Goal: Entertainment & Leisure: Consume media (video, audio)

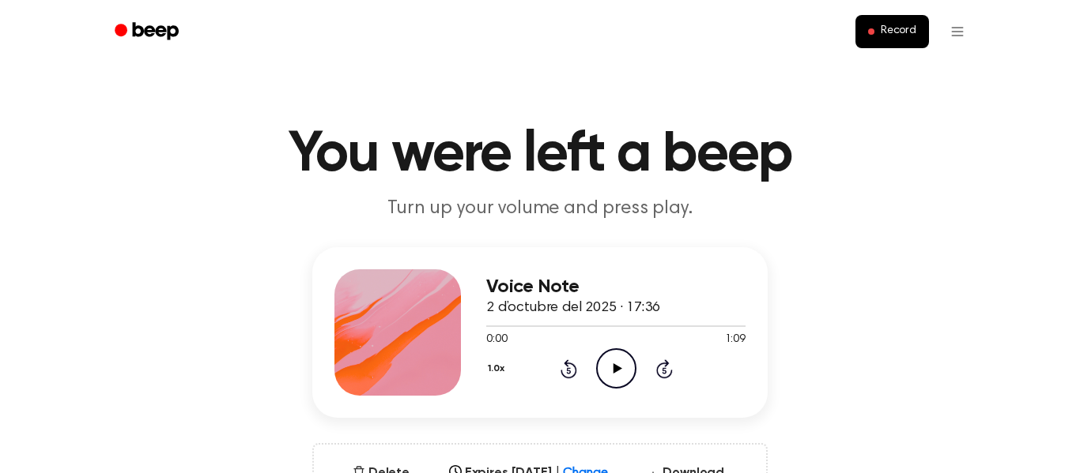
click at [616, 361] on icon "Play Audio" at bounding box center [616, 369] width 40 height 40
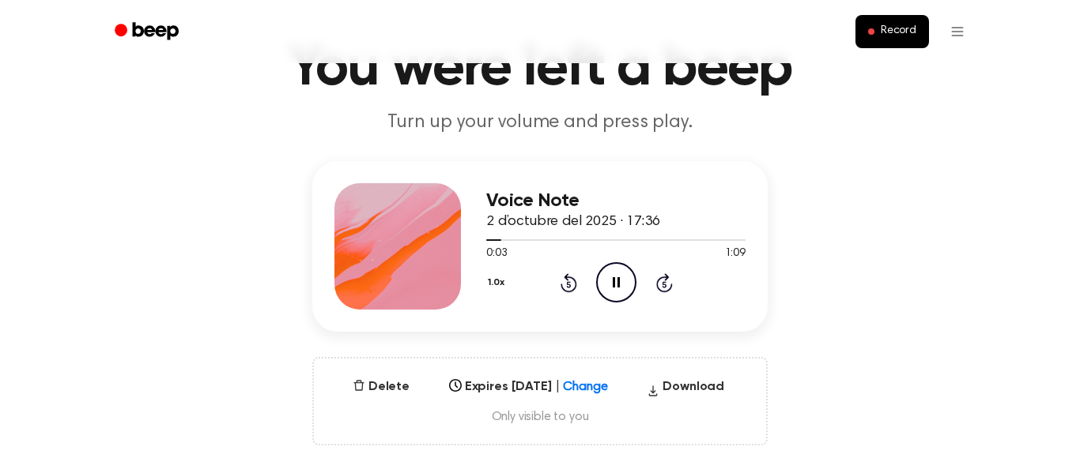
scroll to position [80, 0]
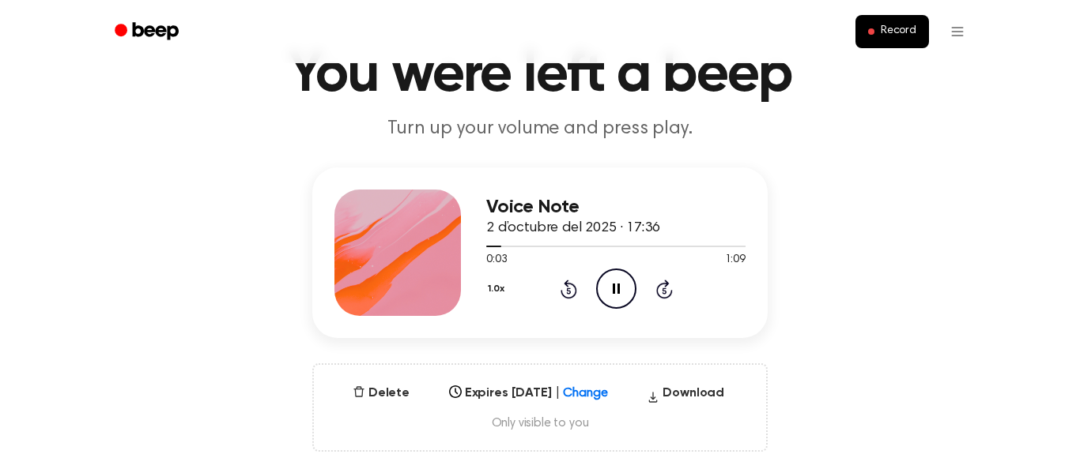
click at [617, 284] on icon "Pause Audio" at bounding box center [616, 289] width 40 height 40
click at [617, 296] on icon "Play Audio" at bounding box center [616, 289] width 40 height 40
drag, startPoint x: 498, startPoint y: 249, endPoint x: 473, endPoint y: 258, distance: 26.0
click at [473, 258] on div "Voice Note 2 d’octubre del 2025 · 17:36 0:03 1:09 Your browser does not support…" at bounding box center [539, 253] width 455 height 171
click at [560, 243] on div at bounding box center [615, 245] width 259 height 13
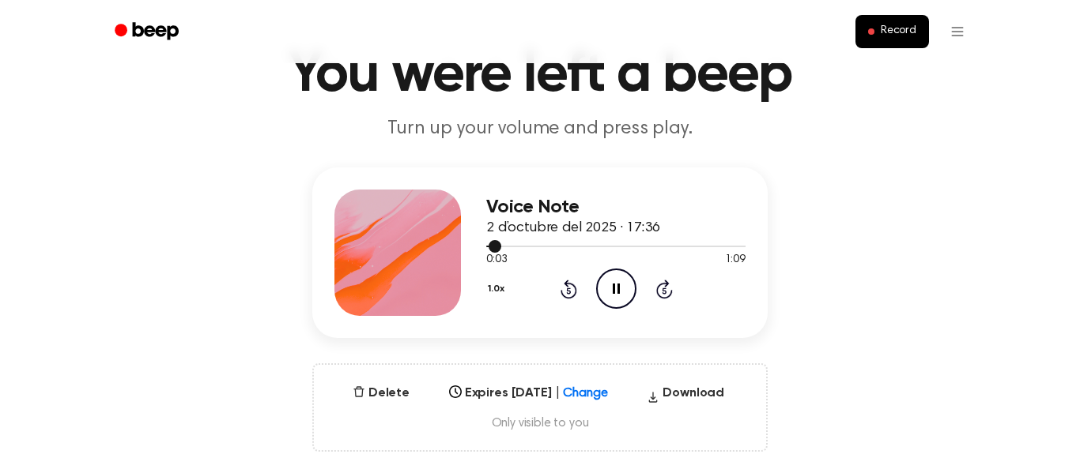
click at [560, 246] on div at bounding box center [615, 247] width 259 height 2
click at [560, 249] on div at bounding box center [615, 245] width 259 height 13
click at [572, 291] on icon "Rewind 5 seconds" at bounding box center [568, 289] width 17 height 21
click at [565, 289] on icon "Rewind 5 seconds" at bounding box center [568, 289] width 17 height 21
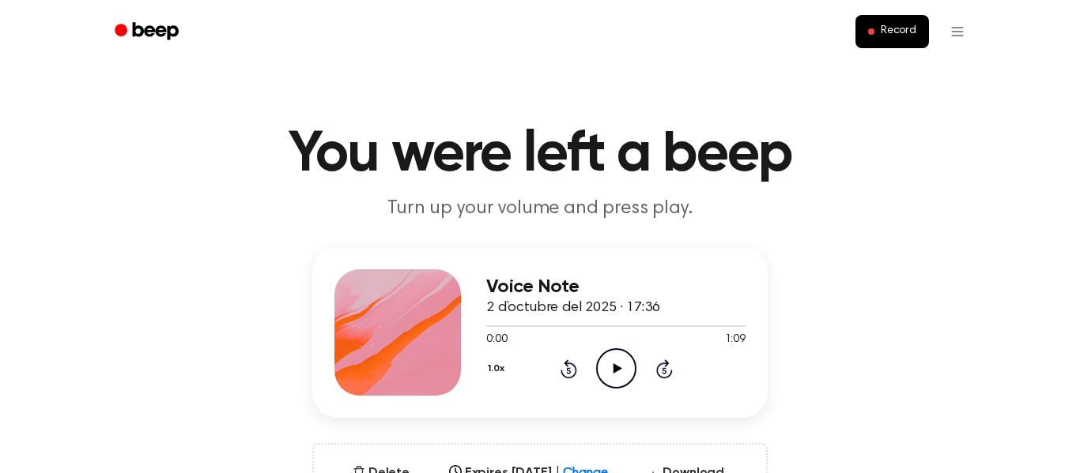
click at [617, 369] on icon at bounding box center [617, 369] width 9 height 10
click at [636, 326] on div at bounding box center [615, 327] width 259 height 2
drag, startPoint x: 481, startPoint y: 328, endPoint x: 703, endPoint y: 338, distance: 221.5
click at [703, 338] on div "0:00 1:09 Your browser does not support the [object Object] element." at bounding box center [615, 333] width 259 height 29
click at [665, 345] on div "0:00 1:09" at bounding box center [615, 340] width 259 height 17
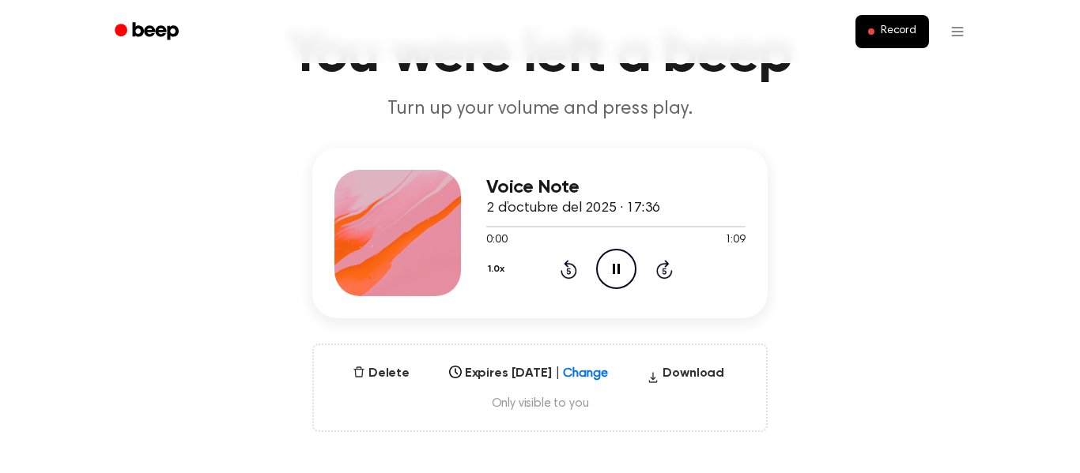
scroll to position [100, 0]
click at [613, 255] on icon "Pause Audio" at bounding box center [616, 268] width 40 height 40
click at [617, 271] on icon "Play Audio" at bounding box center [616, 268] width 40 height 40
